Goal: Navigation & Orientation: Find specific page/section

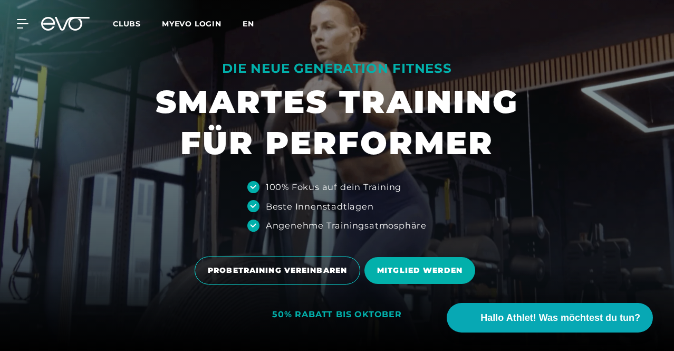
click at [254, 21] on span "en" at bounding box center [249, 23] width 12 height 9
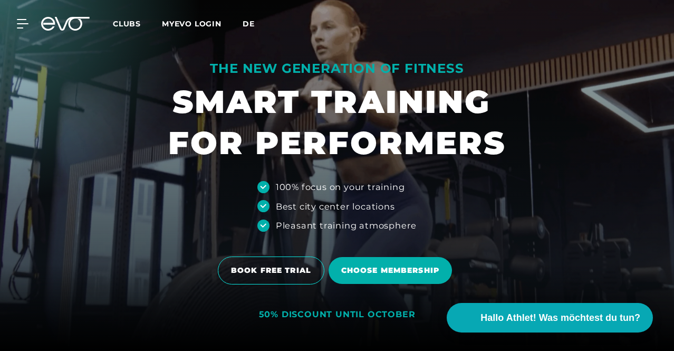
click at [268, 18] on link "de" at bounding box center [255, 24] width 25 height 12
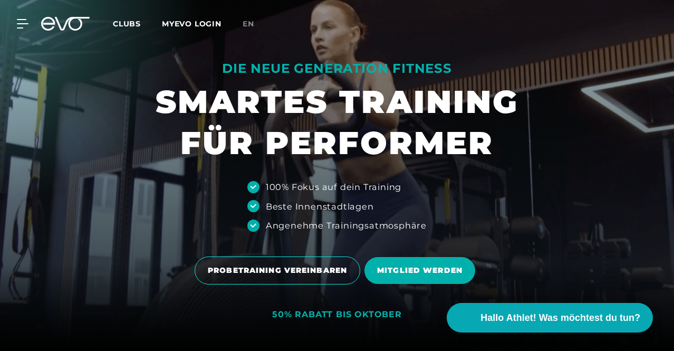
click at [254, 24] on span "en" at bounding box center [249, 23] width 12 height 9
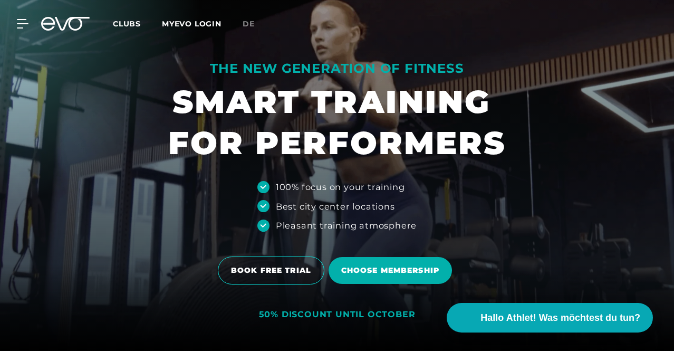
click at [255, 24] on span "de" at bounding box center [249, 23] width 12 height 9
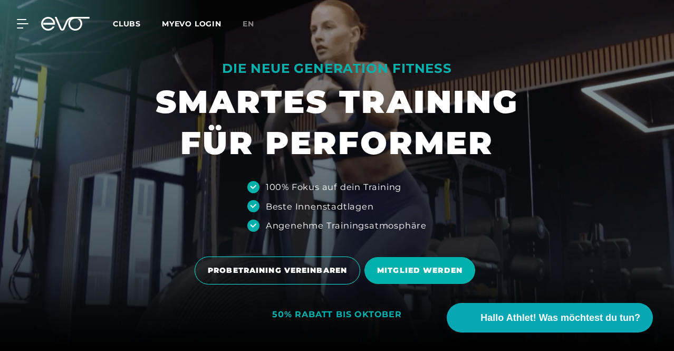
click at [254, 24] on span "en" at bounding box center [249, 23] width 12 height 9
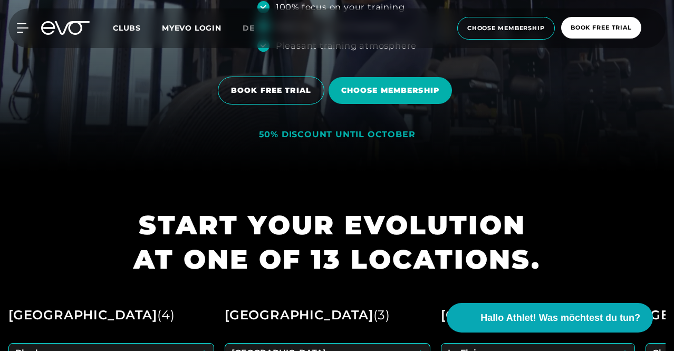
scroll to position [180, 0]
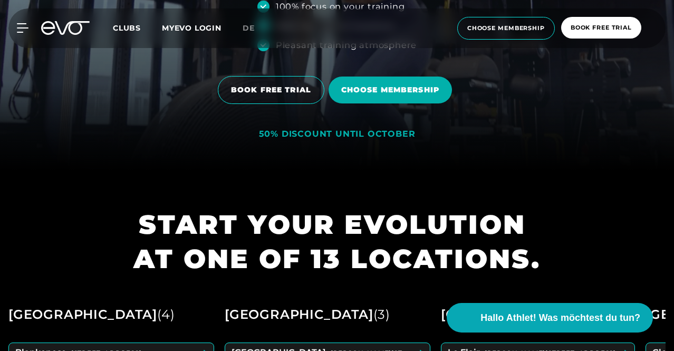
click at [222, 28] on link "MYEVO LOGIN" at bounding box center [192, 27] width 60 height 9
